Goal: Information Seeking & Learning: Learn about a topic

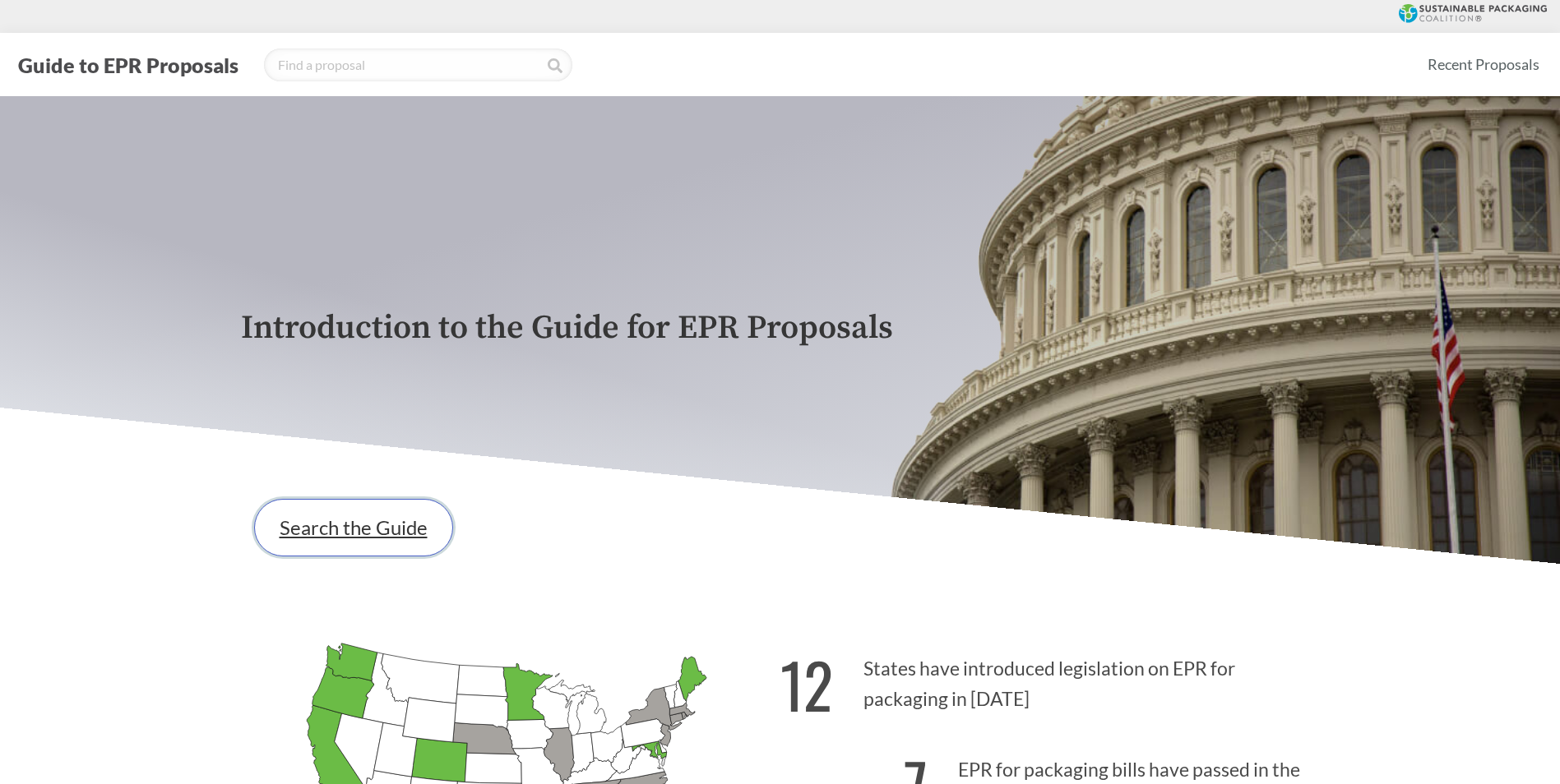
click at [403, 536] on link "Search the Guide" at bounding box center [354, 528] width 199 height 58
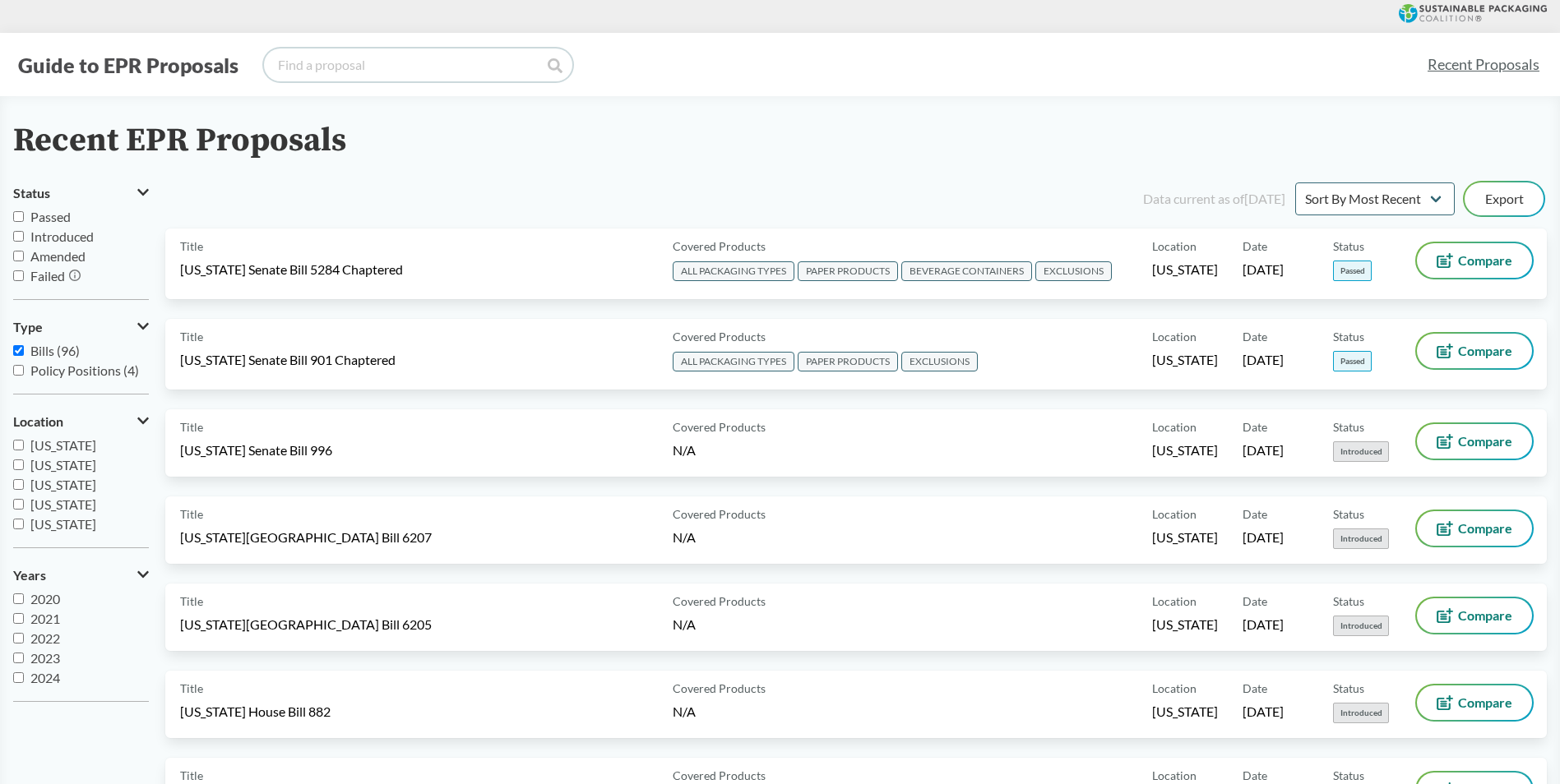
click at [403, 62] on input "search" at bounding box center [418, 65] width 309 height 33
type input "[US_STATE]"
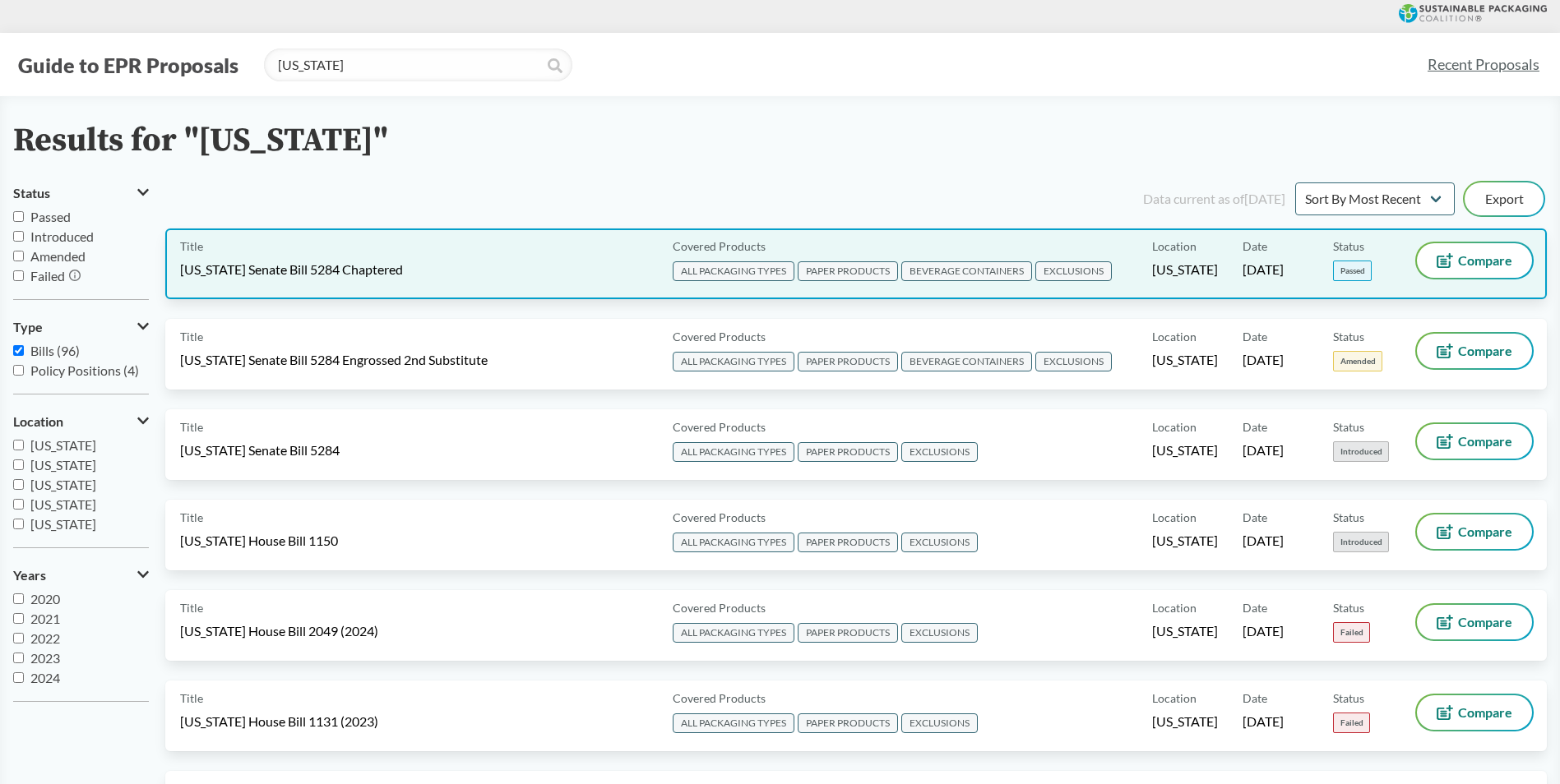
click at [403, 276] on span "[US_STATE] Senate Bill 5284 Chaptered" at bounding box center [291, 270] width 223 height 18
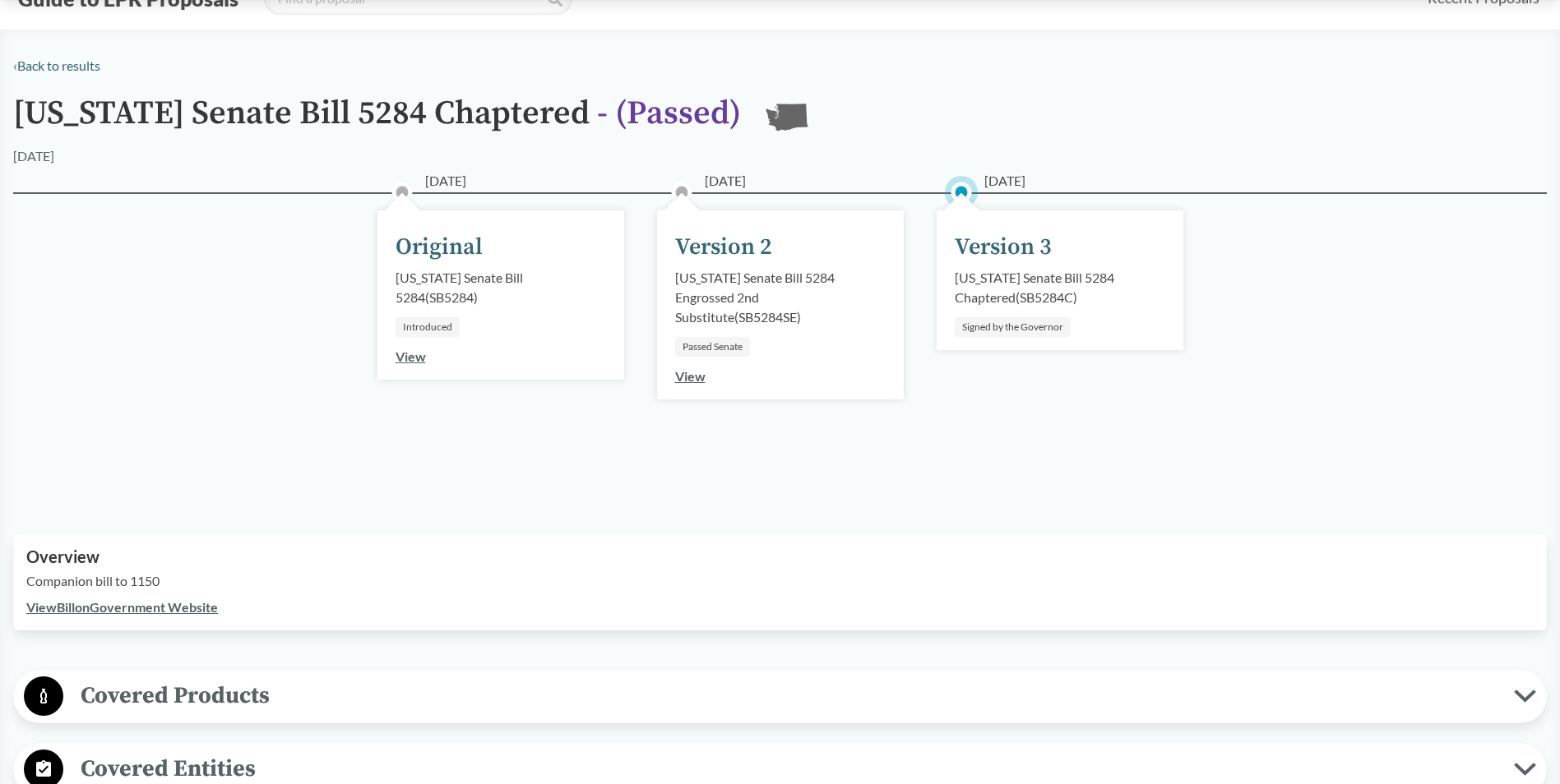
scroll to position [329, 0]
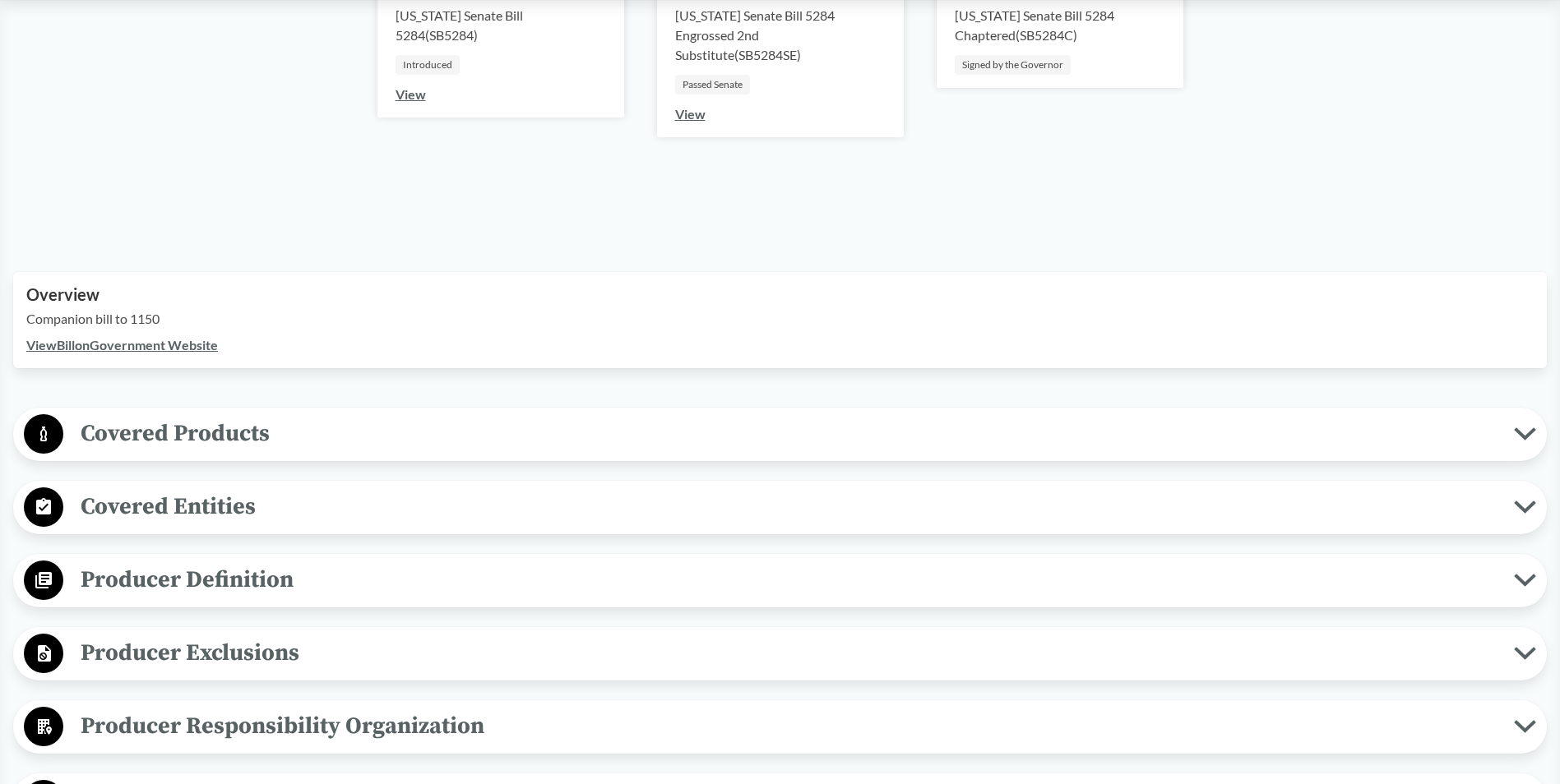
click at [166, 516] on span "Covered Entities" at bounding box center [789, 507] width 1451 height 37
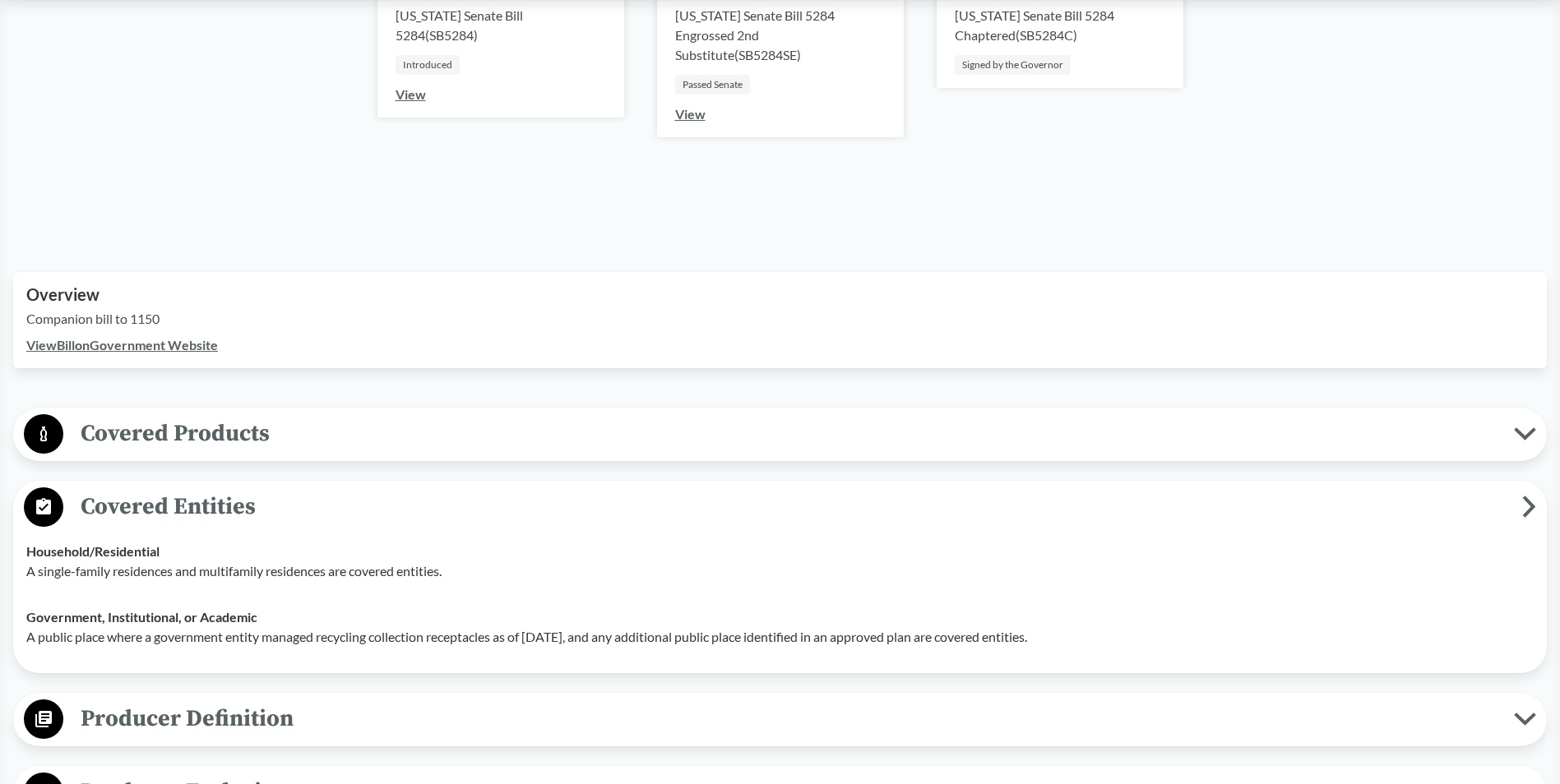
click at [169, 436] on span "Covered Products" at bounding box center [789, 433] width 1451 height 37
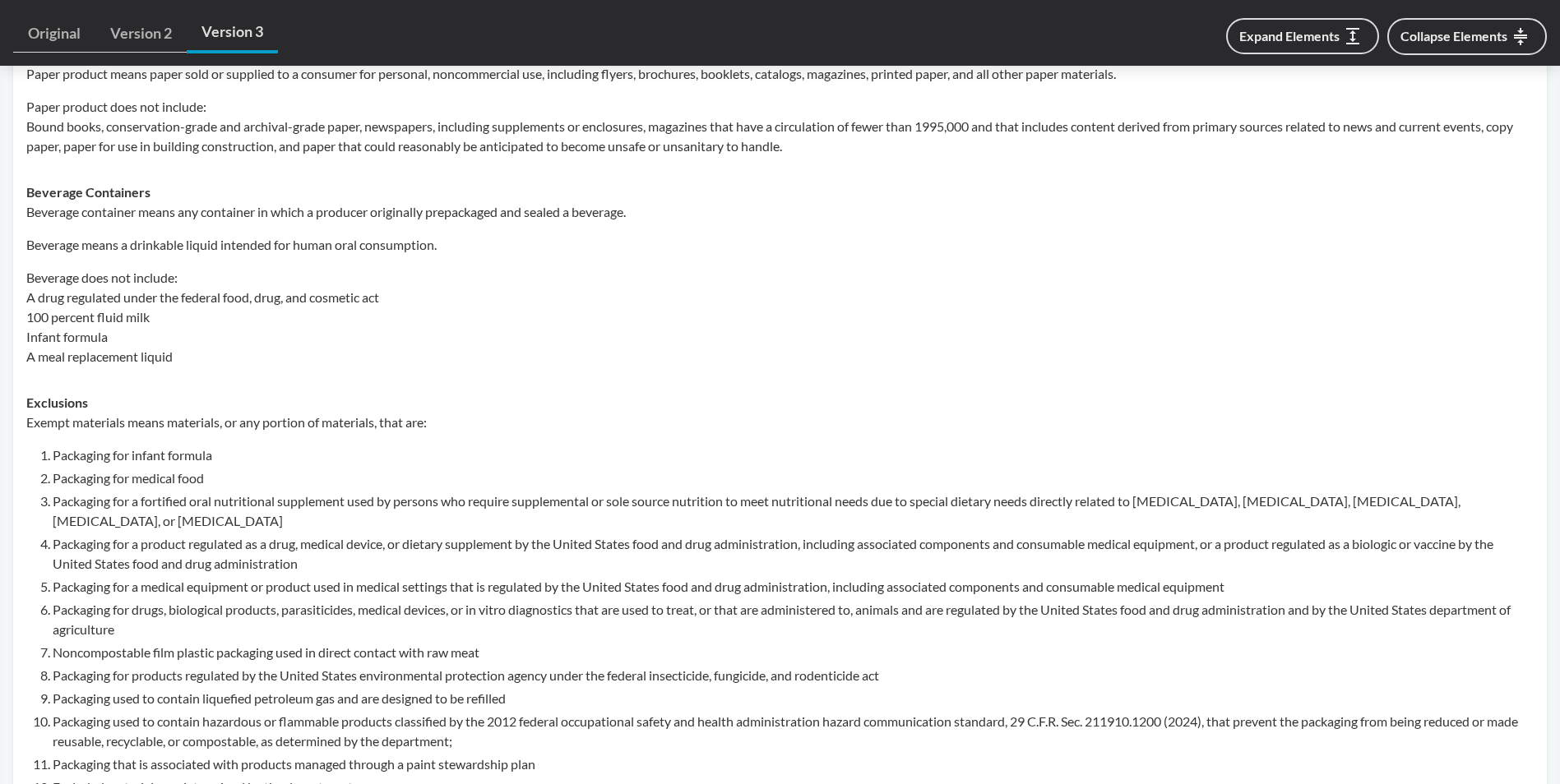
scroll to position [987, 0]
